Goal: Transaction & Acquisition: Subscribe to service/newsletter

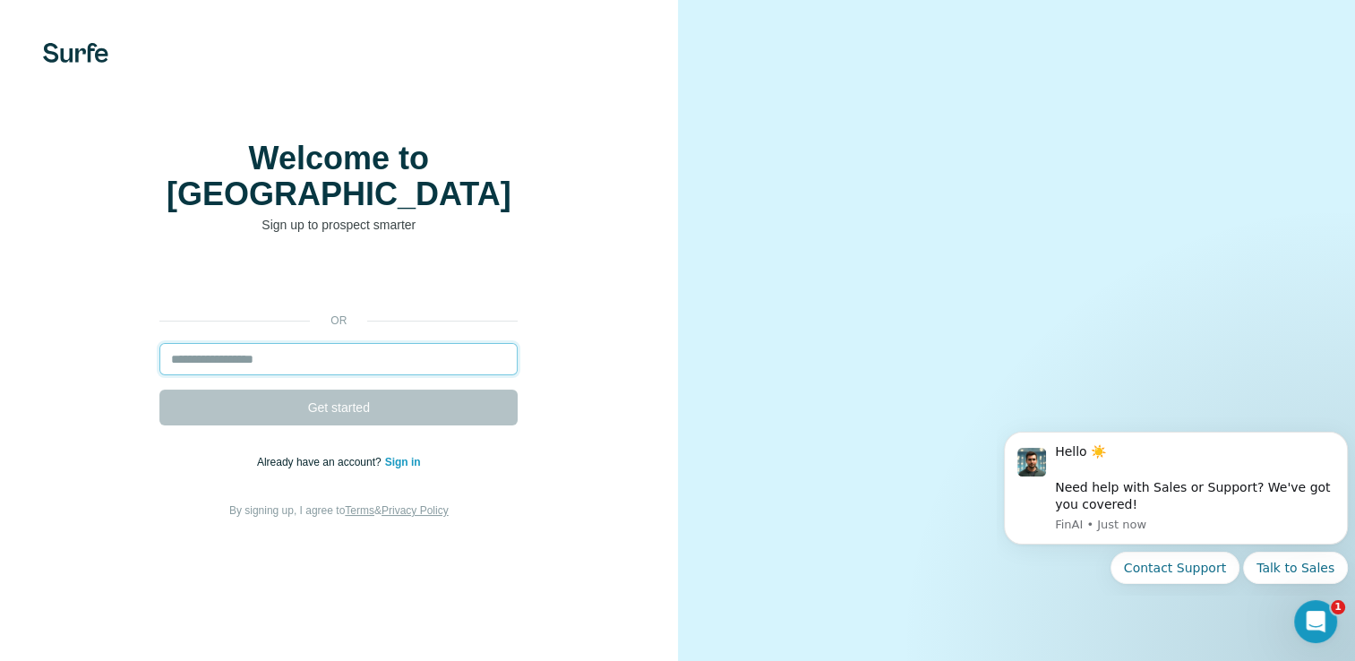
click at [332, 375] on input "email" at bounding box center [338, 359] width 358 height 32
type input "**********"
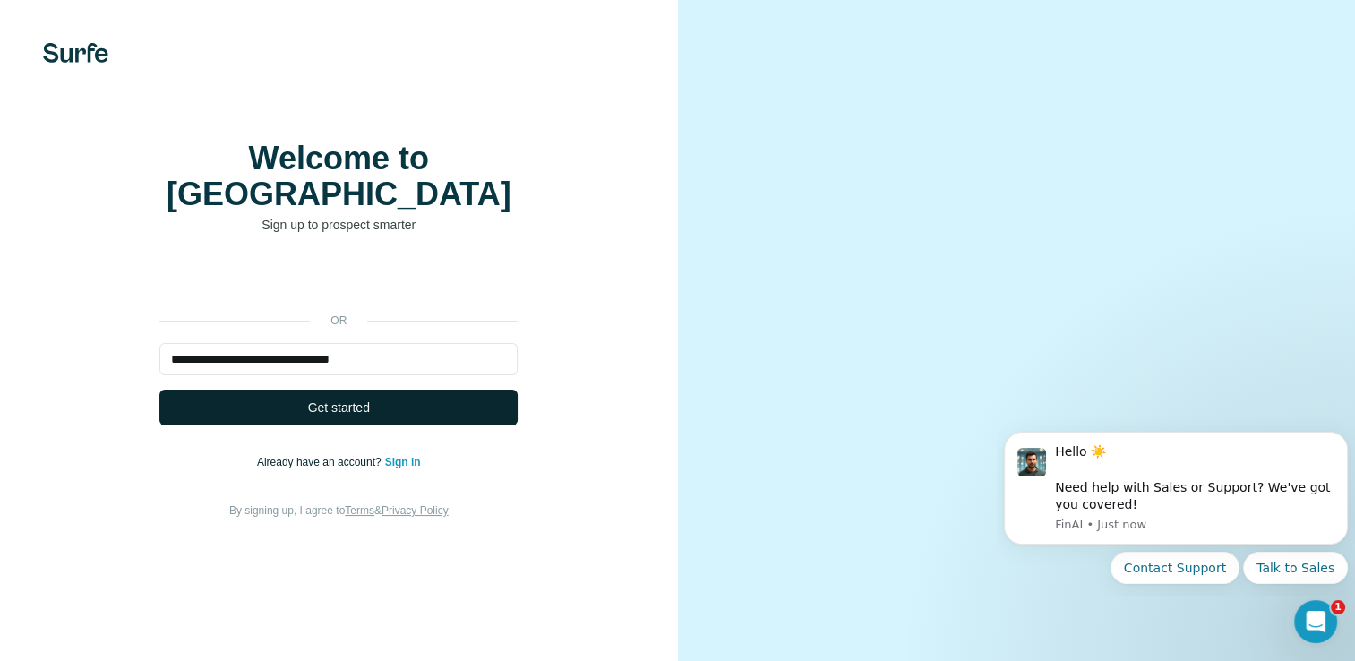
click at [391, 421] on button "Get started" at bounding box center [338, 408] width 358 height 36
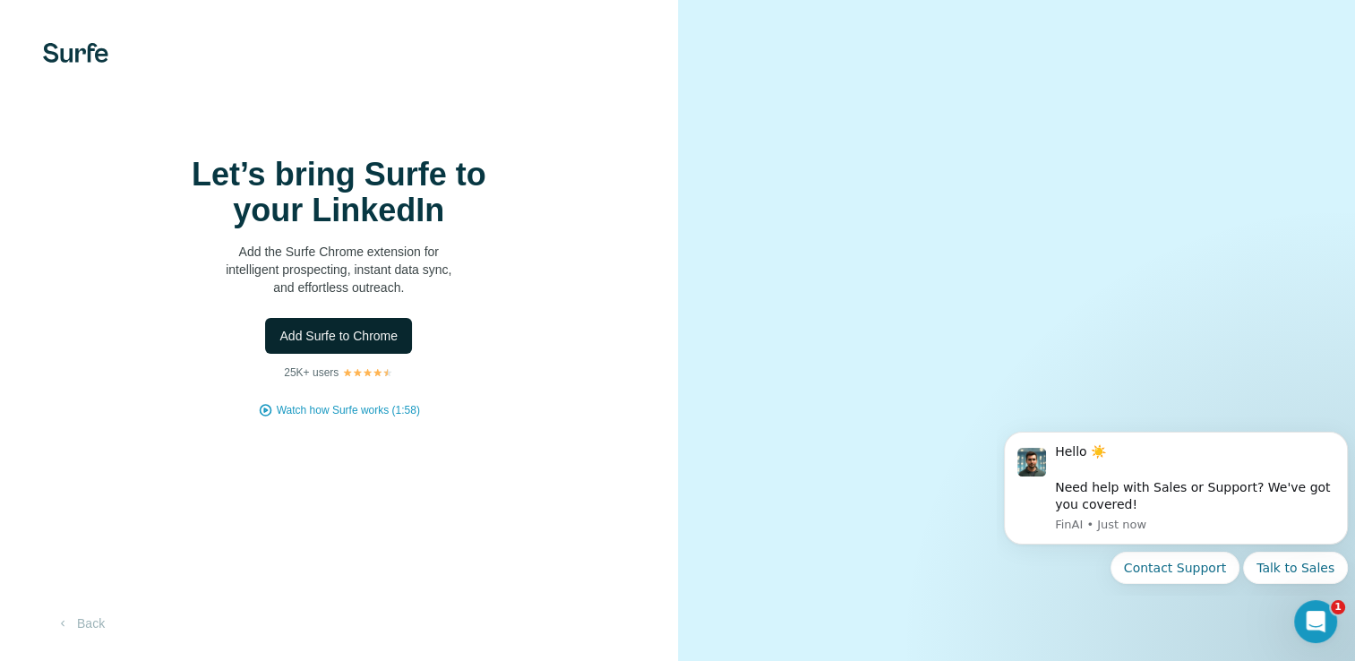
click at [380, 345] on span "Add Surfe to Chrome" at bounding box center [339, 336] width 118 height 18
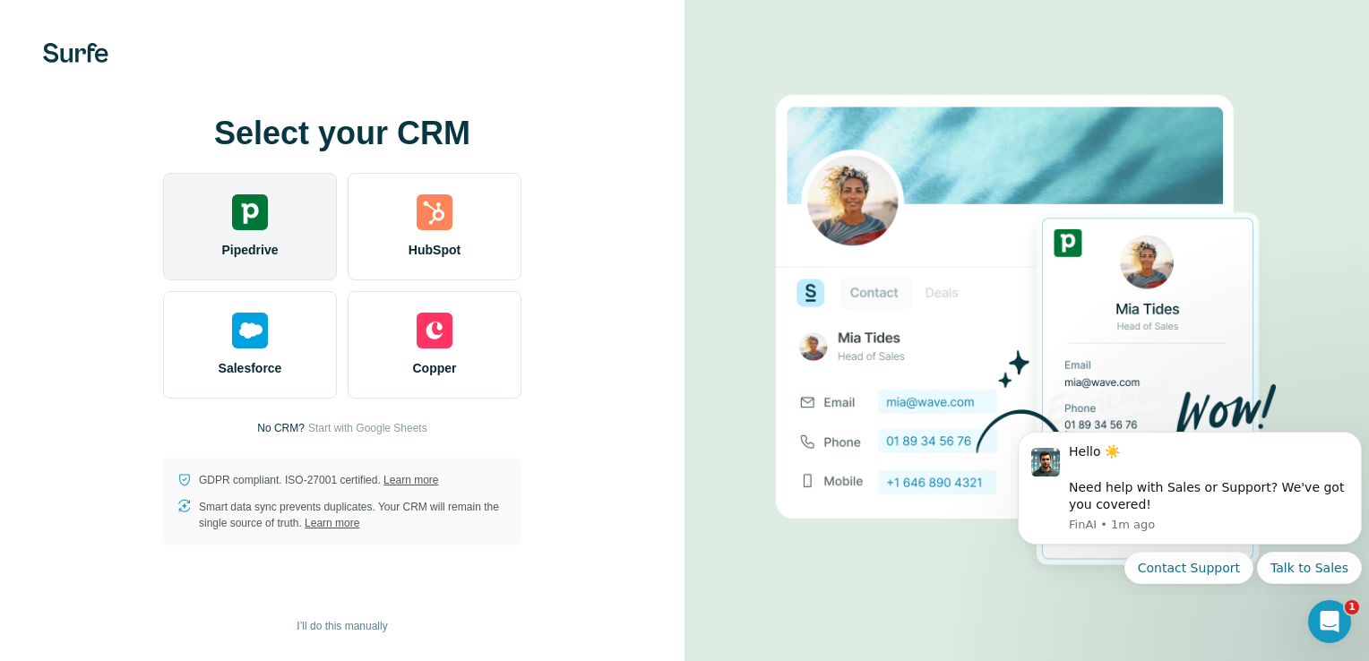
click at [285, 234] on div "Pipedrive" at bounding box center [250, 227] width 174 height 108
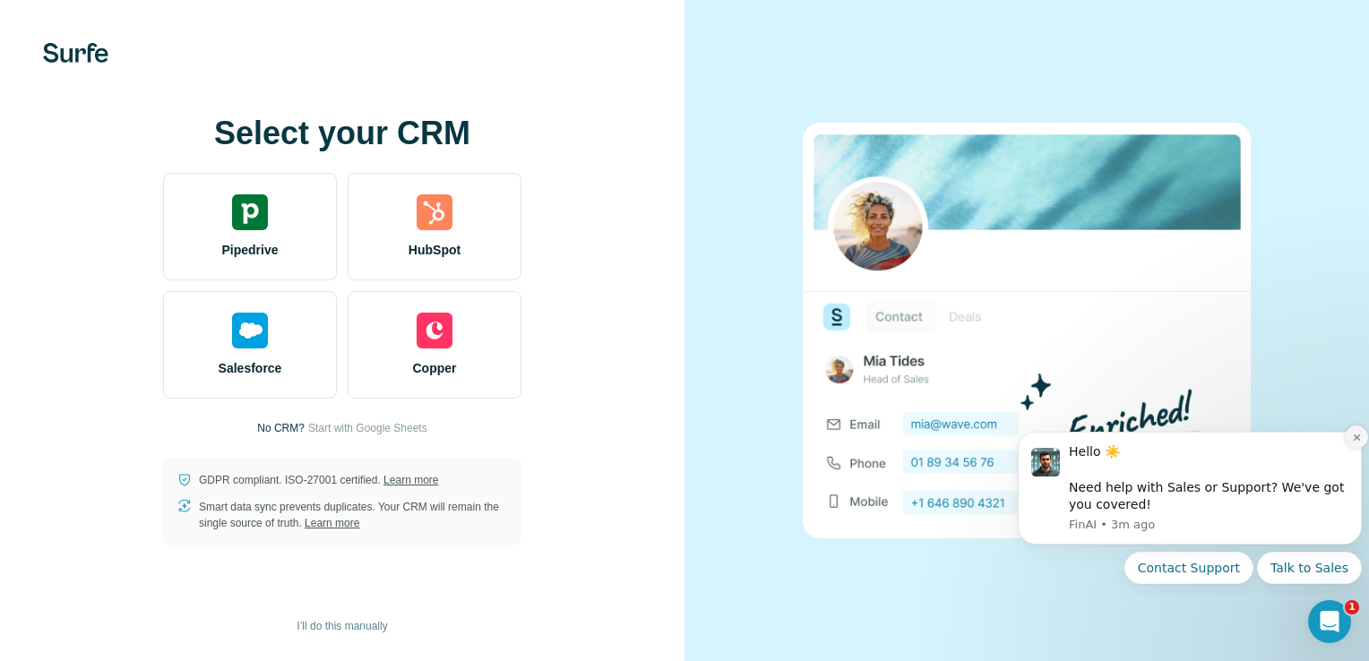
click at [1353, 438] on icon "Dismiss notification" at bounding box center [1357, 438] width 10 height 10
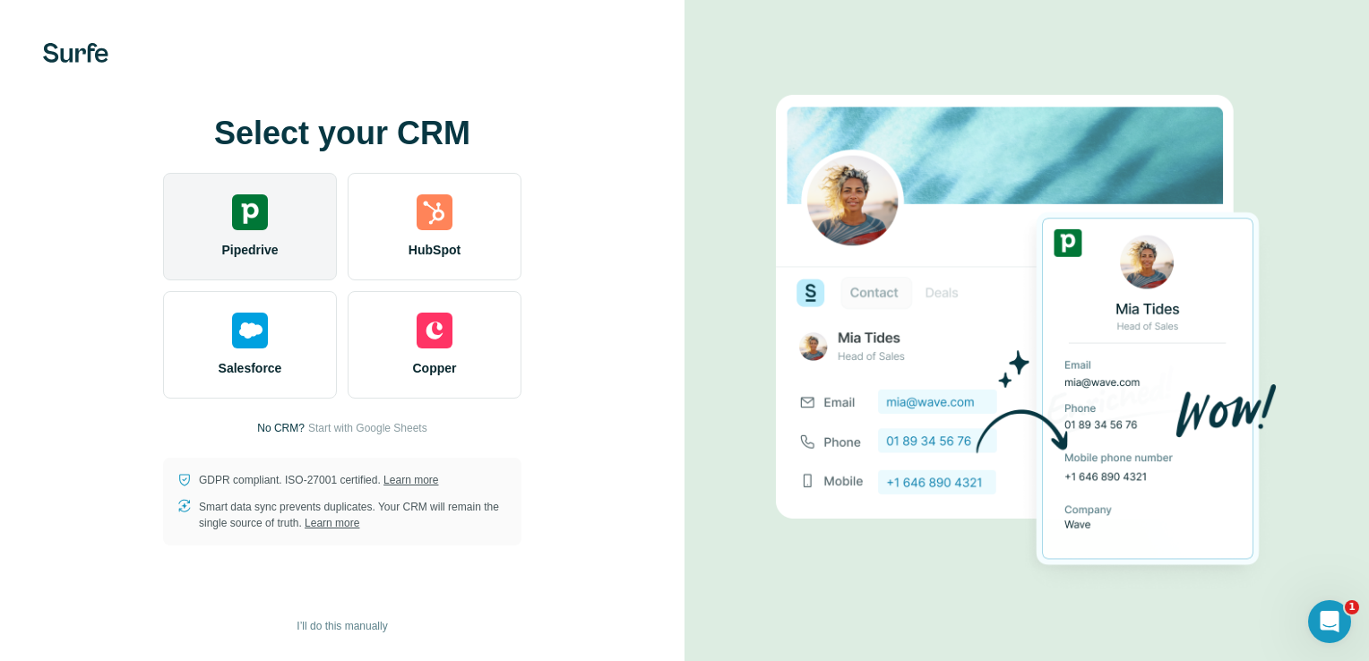
click at [258, 221] on img at bounding box center [250, 212] width 36 height 36
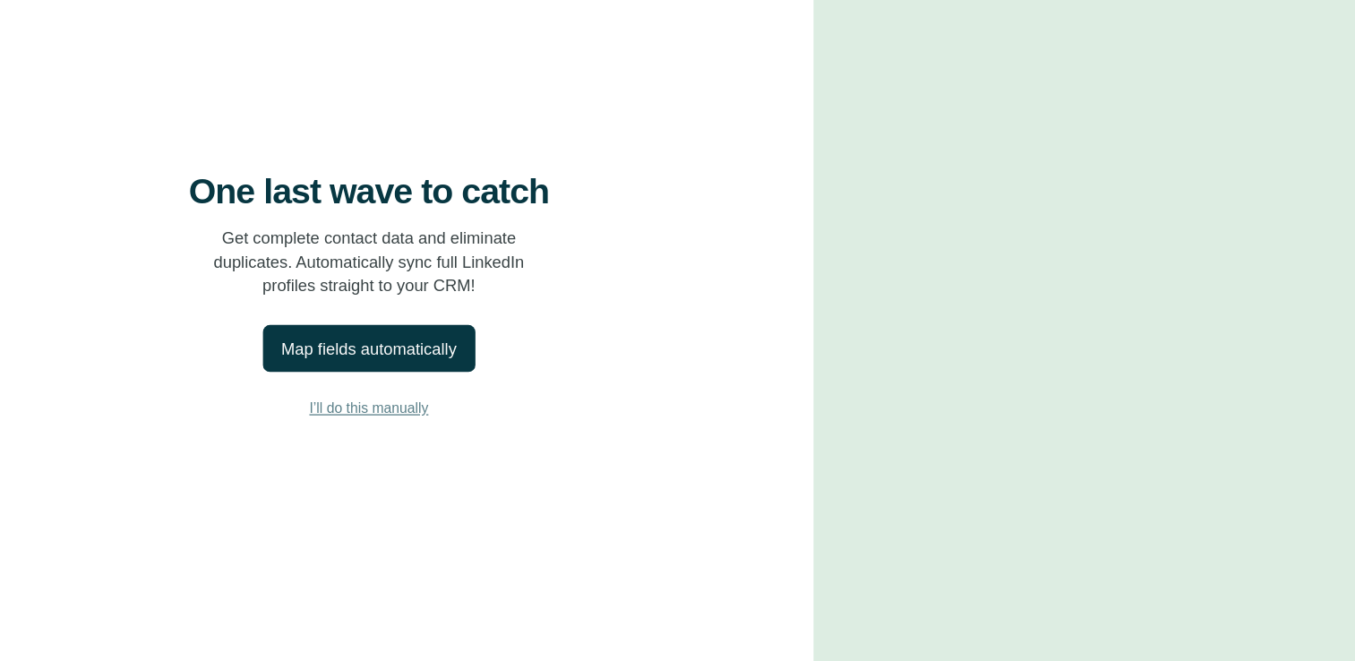
click at [371, 423] on span "I’ll do this manually" at bounding box center [339, 415] width 90 height 16
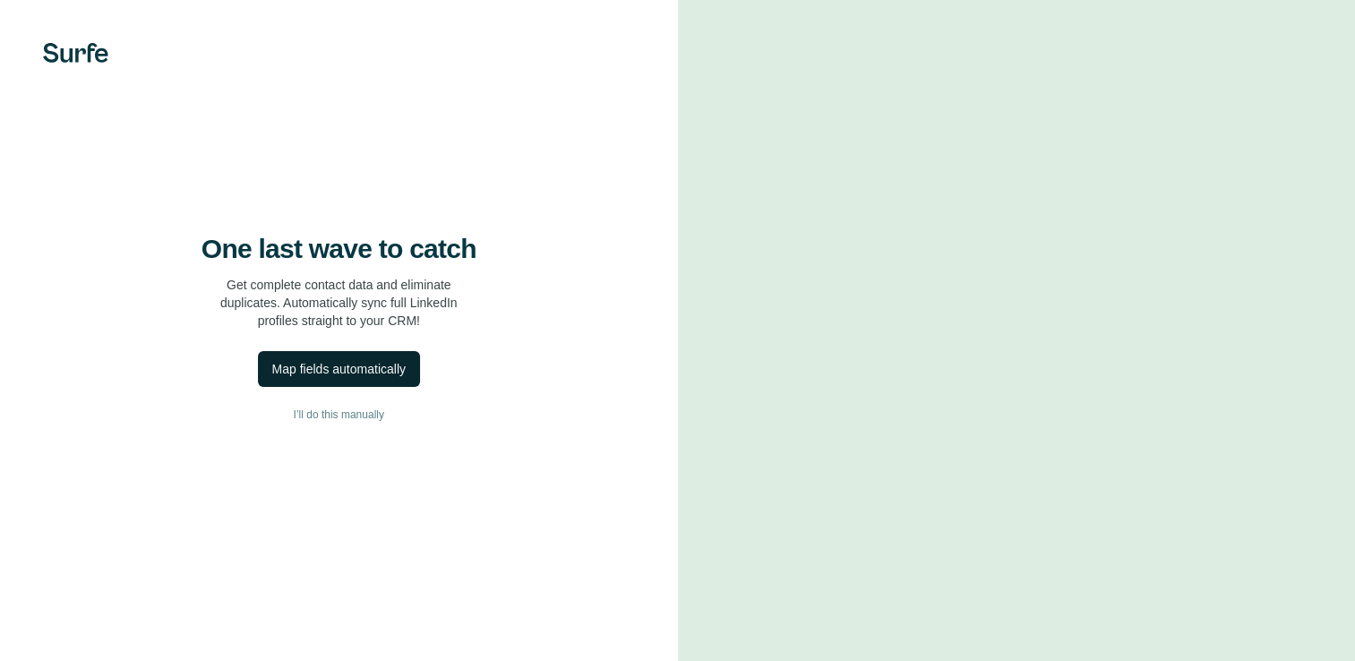
click at [378, 378] on div "Map fields automatically" at bounding box center [338, 369] width 133 height 18
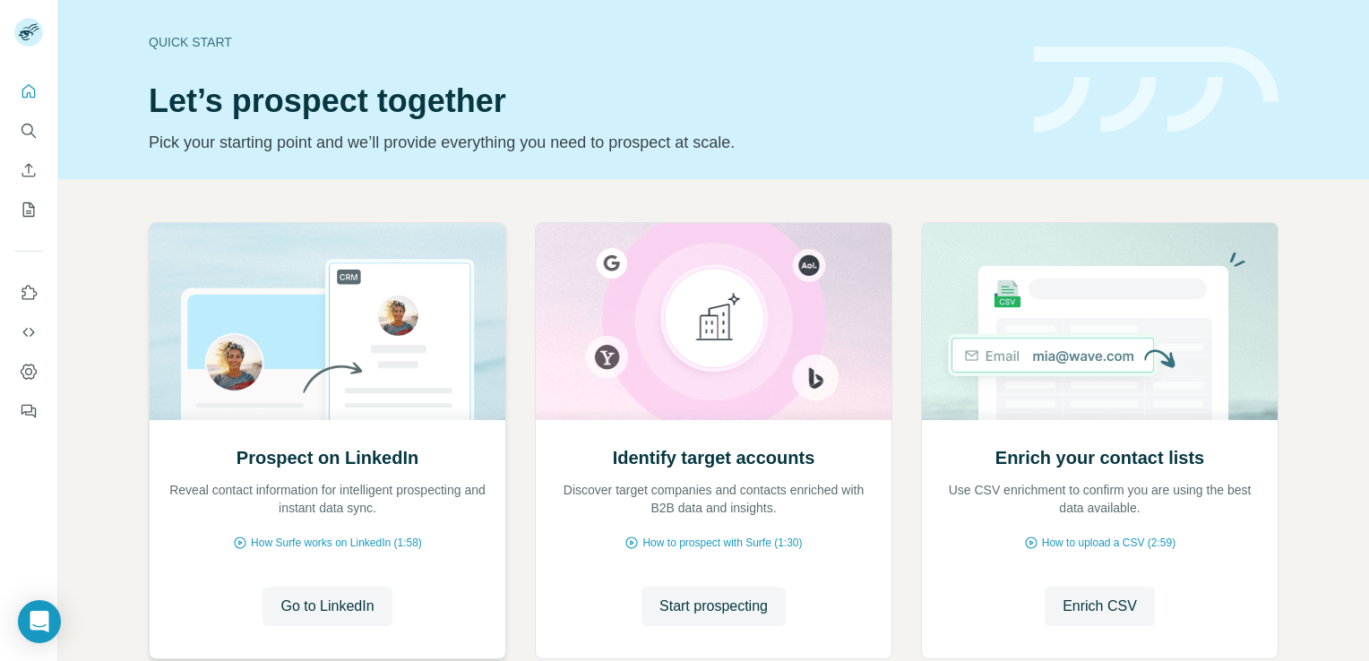
scroll to position [112, 0]
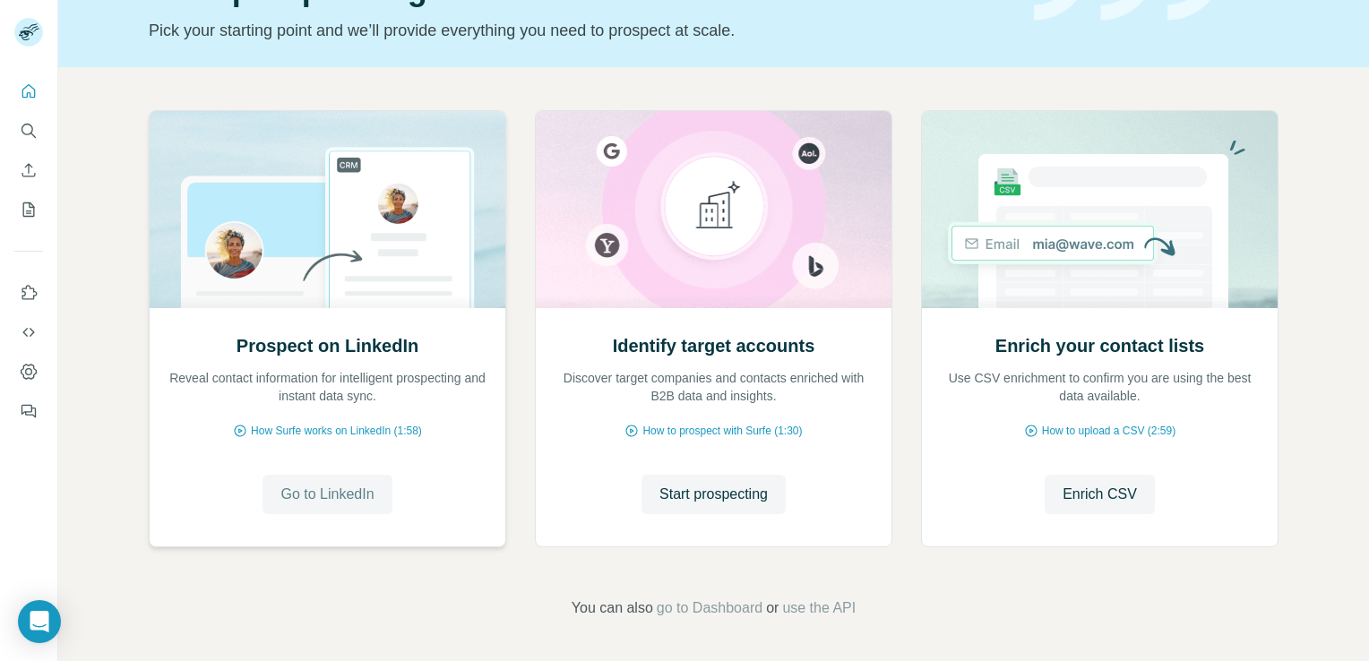
click at [337, 493] on span "Go to LinkedIn" at bounding box center [326, 495] width 93 height 22
